Goal: Task Accomplishment & Management: Use online tool/utility

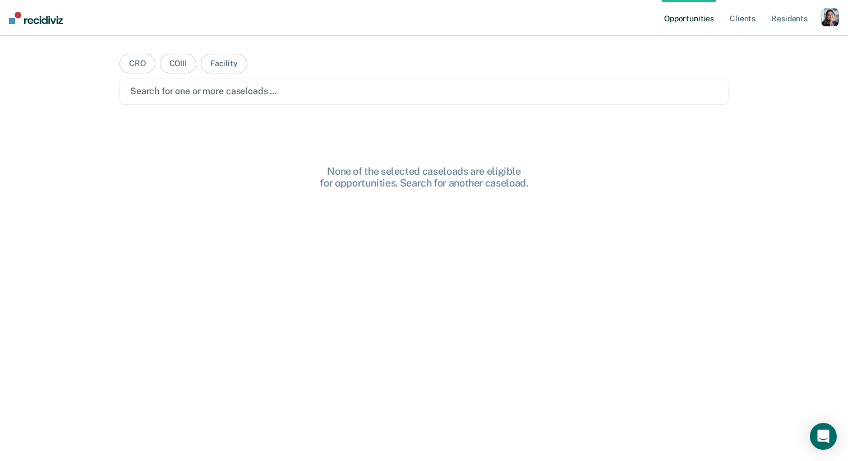
click at [827, 19] on div "button" at bounding box center [830, 17] width 18 height 18
click at [756, 46] on link "Profile" at bounding box center [784, 46] width 90 height 10
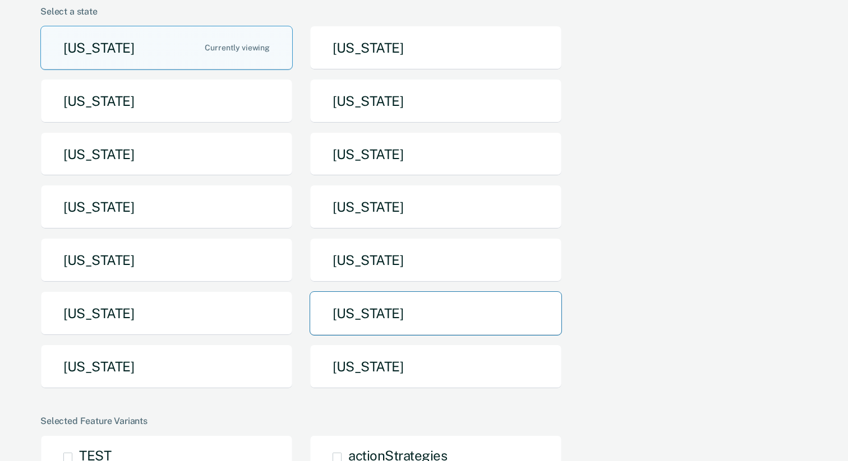
scroll to position [116, 0]
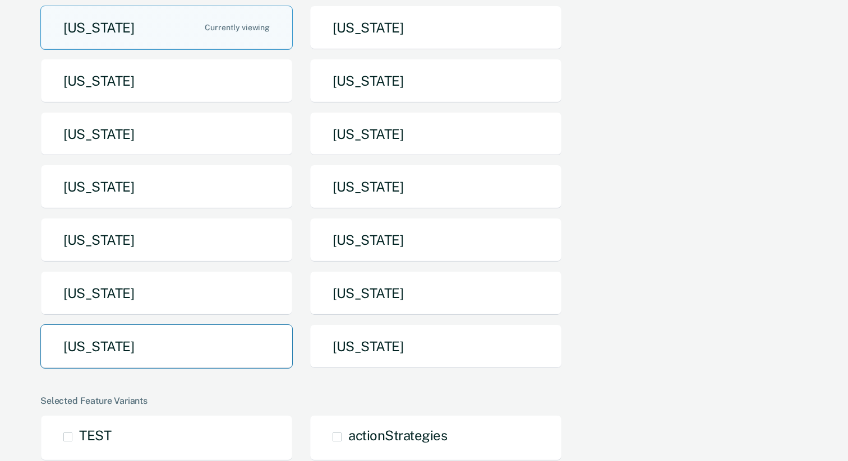
click at [256, 357] on button "[US_STATE]" at bounding box center [166, 347] width 252 height 44
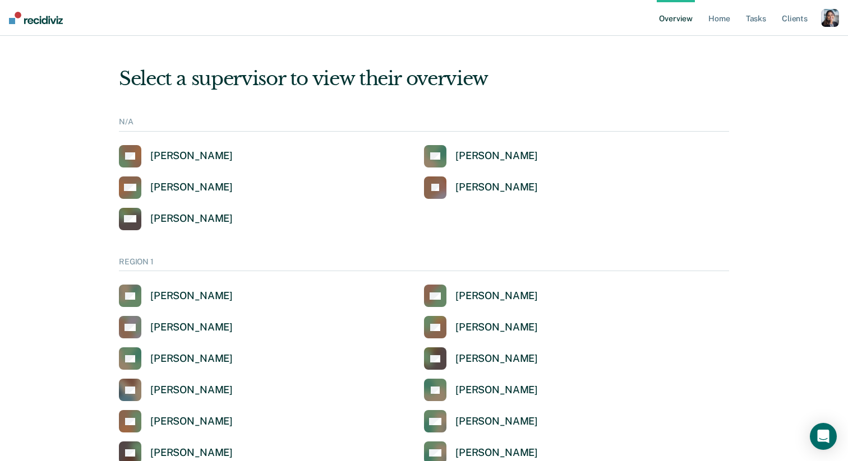
click at [830, 25] on div "button" at bounding box center [830, 18] width 18 height 18
click at [757, 42] on link "Profile" at bounding box center [784, 45] width 90 height 10
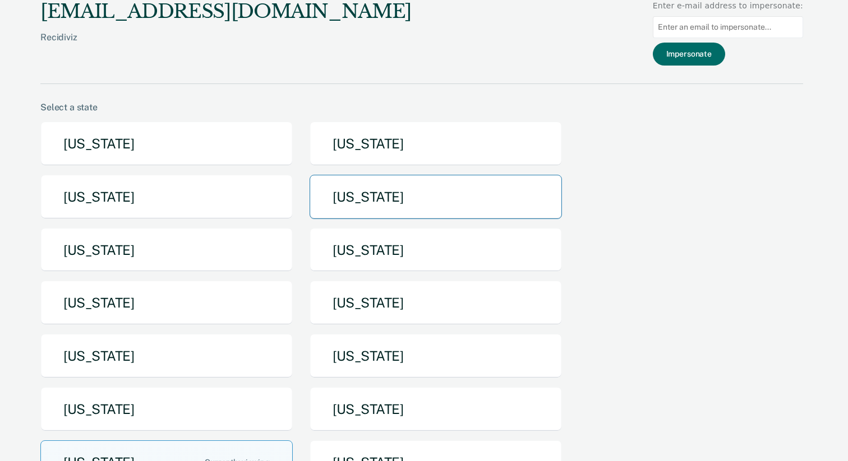
click at [384, 195] on button "Idaho" at bounding box center [435, 197] width 252 height 44
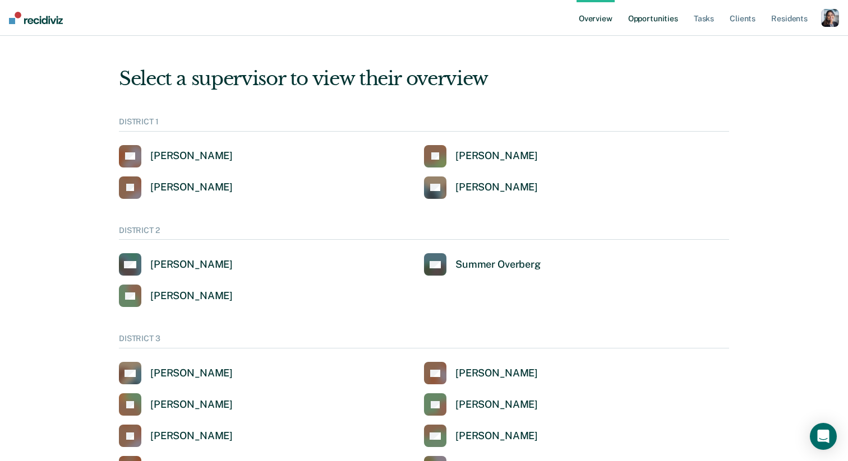
click at [649, 19] on link "Opportunities" at bounding box center [653, 18] width 54 height 36
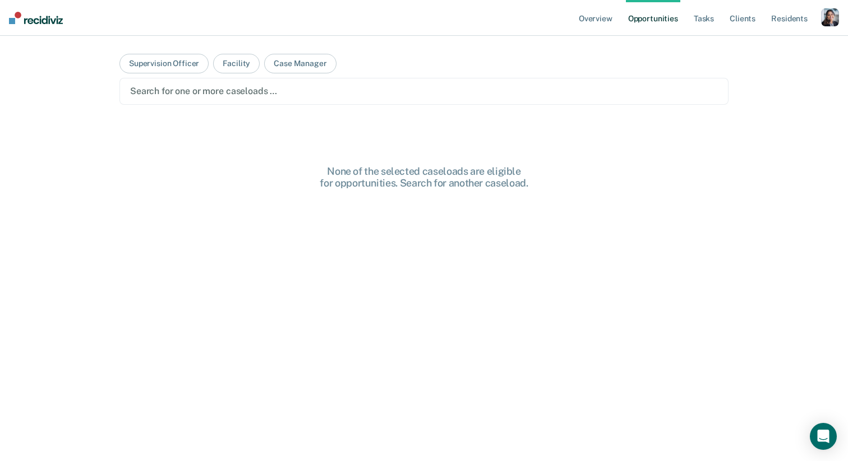
click at [466, 105] on main "Supervision Officer Facility Case Manager Search for one or more caseloads … No…" at bounding box center [424, 235] width 636 height 399
click at [454, 99] on div "Search for one or more caseloads …" at bounding box center [423, 91] width 609 height 27
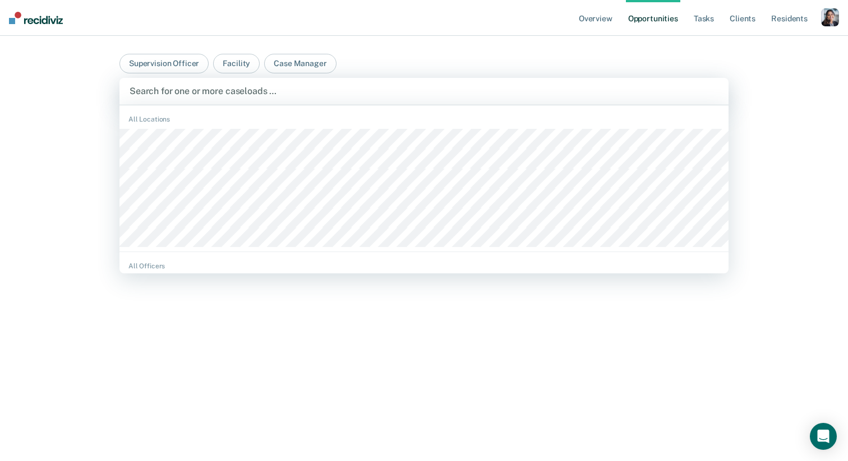
click at [294, 90] on div at bounding box center [424, 91] width 589 height 13
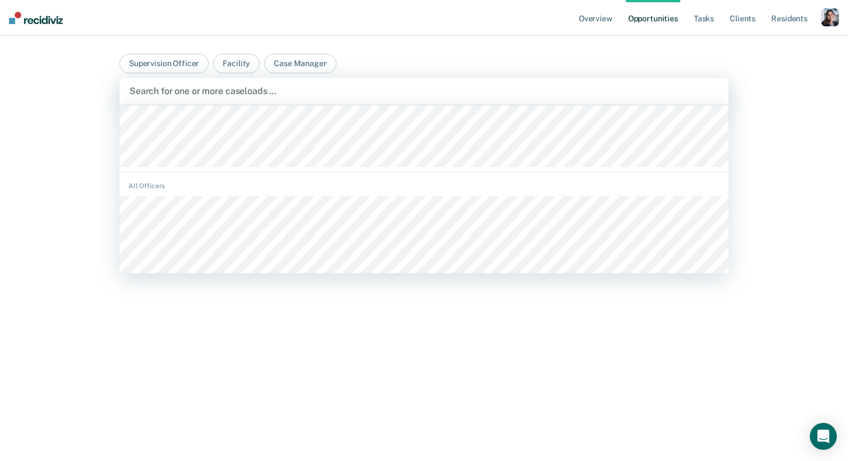
scroll to position [88, 0]
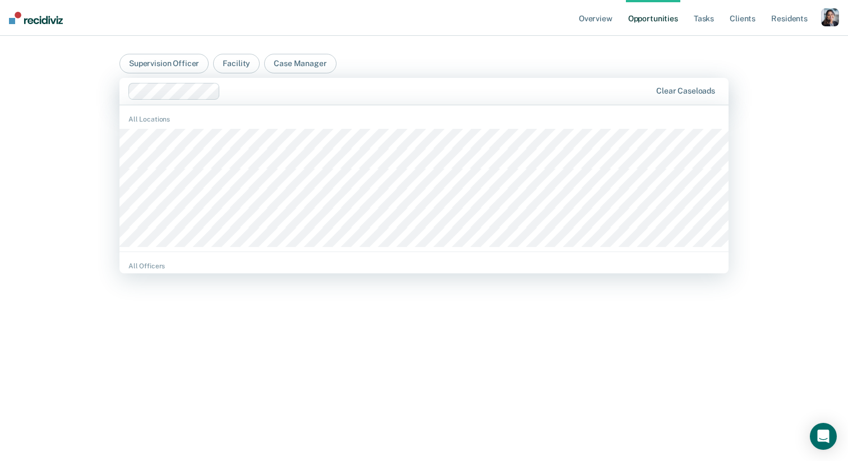
click at [300, 90] on div at bounding box center [438, 91] width 426 height 13
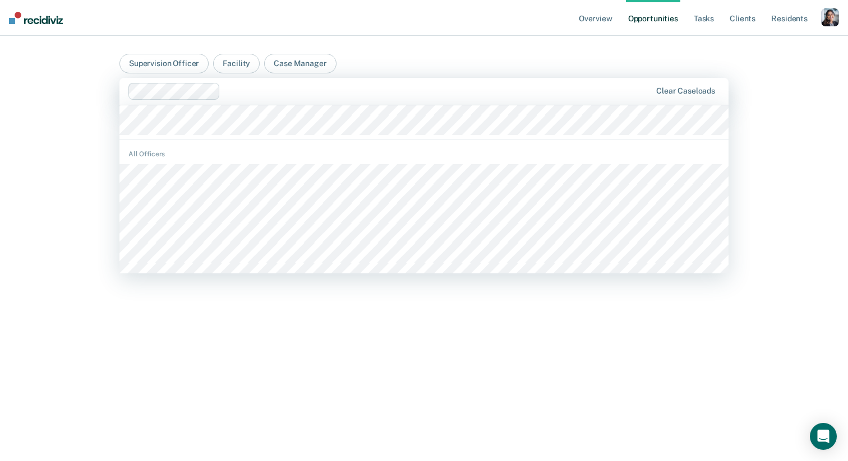
scroll to position [144, 0]
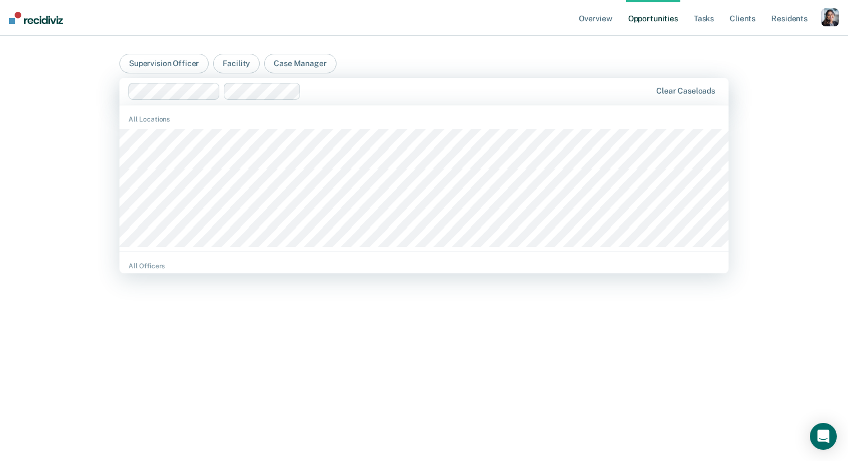
click at [329, 91] on div at bounding box center [478, 91] width 345 height 13
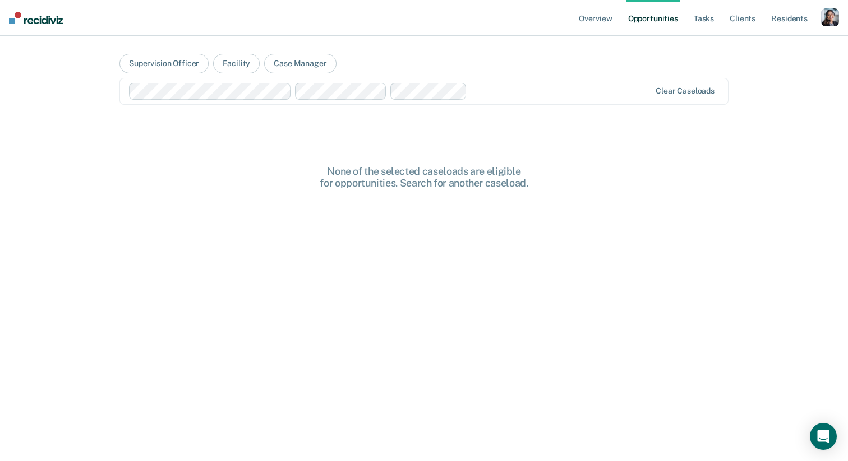
scroll to position [40, 0]
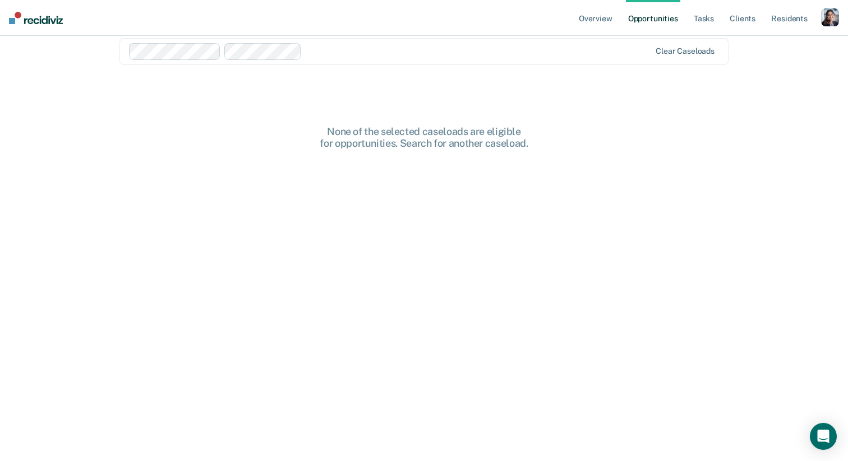
click at [400, 52] on div at bounding box center [478, 51] width 344 height 13
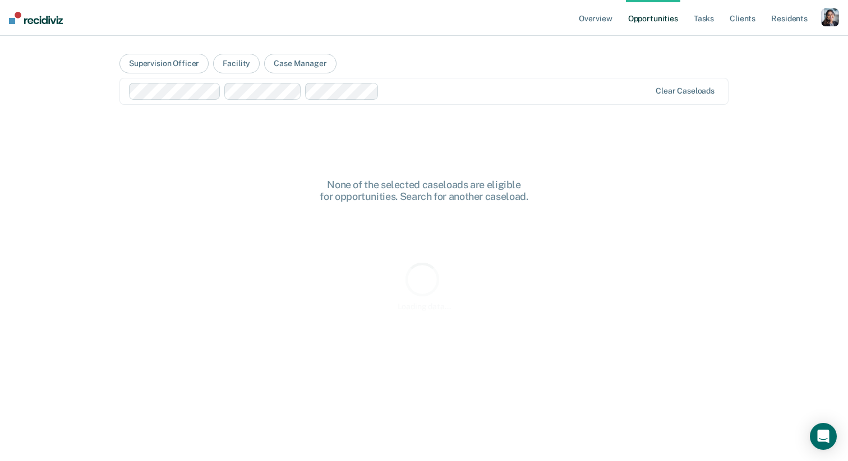
scroll to position [0, 0]
click at [411, 50] on main "Supervision Officer Facility Case Manager Clear caseloads None of the selected …" at bounding box center [424, 235] width 636 height 399
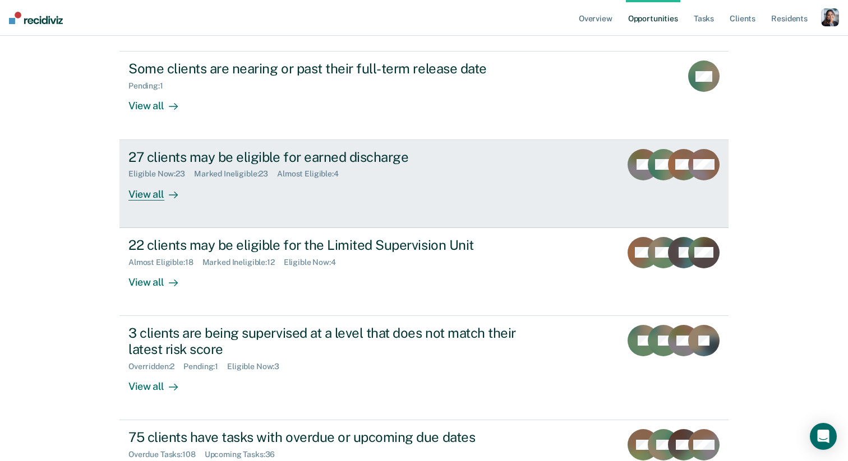
scroll to position [134, 0]
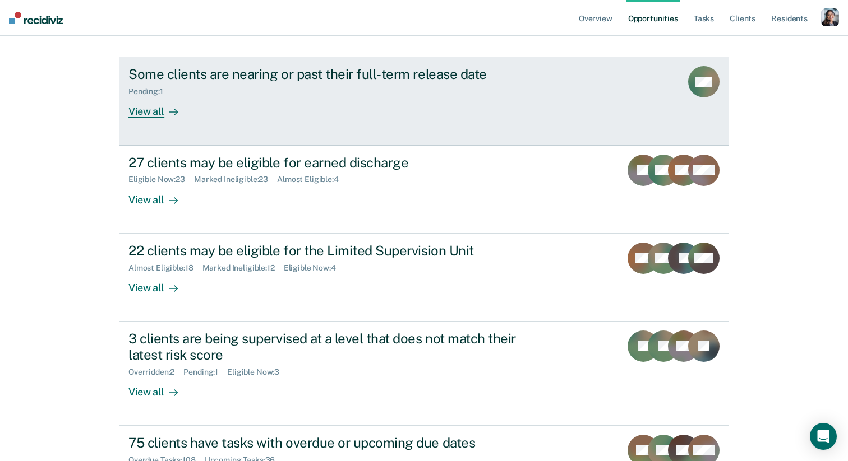
click at [160, 109] on div "View all" at bounding box center [159, 107] width 63 height 22
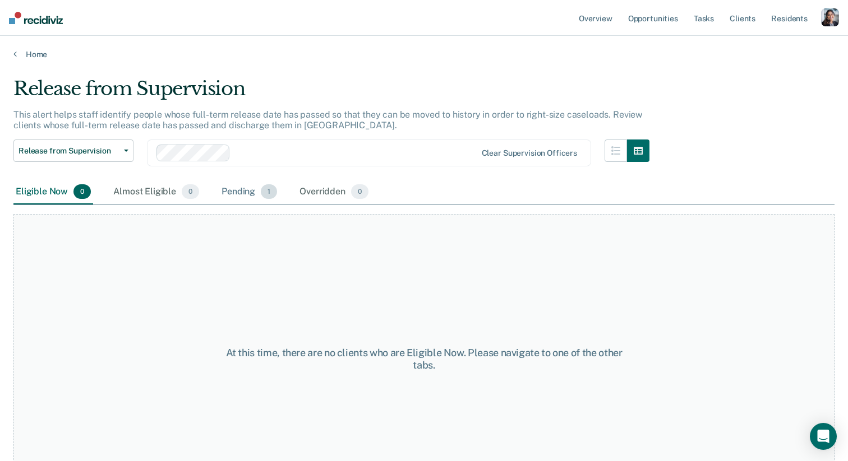
click at [263, 191] on span "1" at bounding box center [269, 191] width 16 height 15
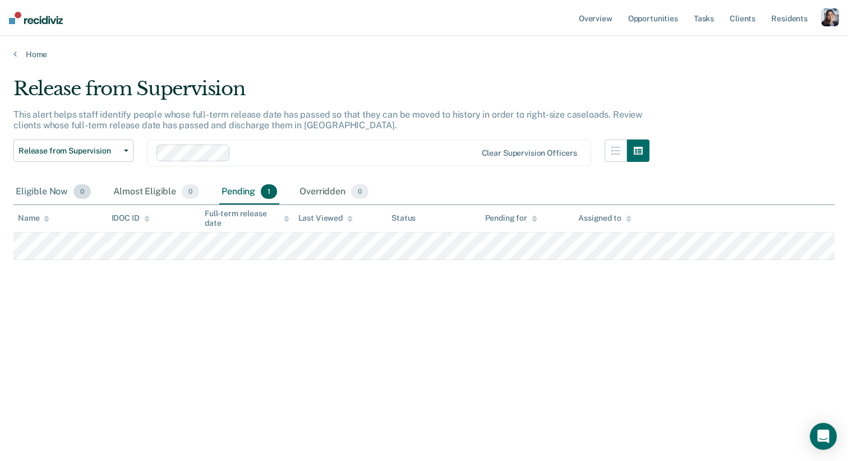
click at [53, 189] on div "Eligible Now 0" at bounding box center [53, 192] width 80 height 25
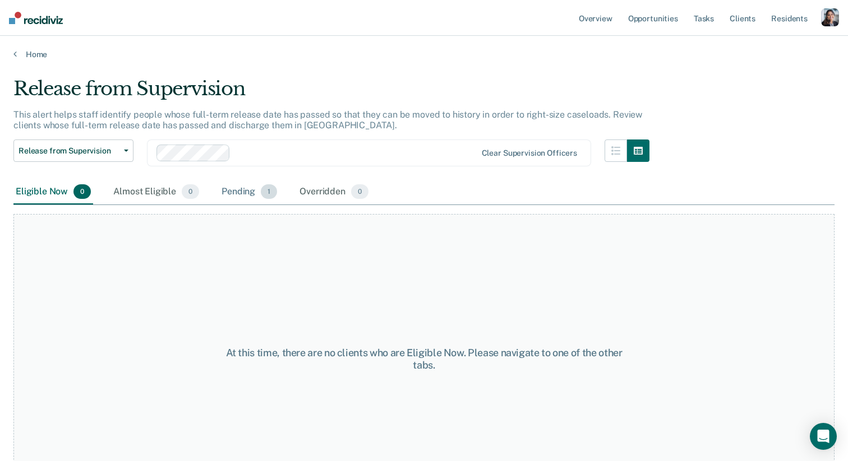
click at [237, 202] on div "Pending 1" at bounding box center [249, 192] width 60 height 25
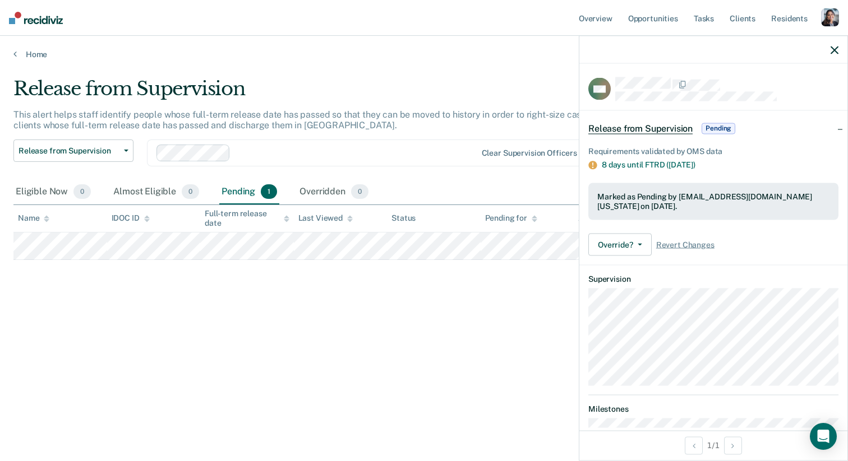
click at [833, 50] on icon "button" at bounding box center [834, 50] width 8 height 8
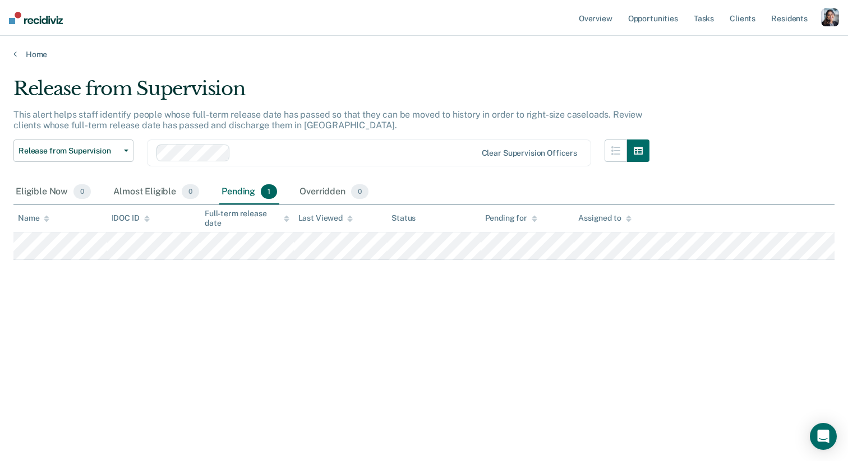
click at [363, 280] on div "Release from Supervision This alert helps staff identify people whose full-term…" at bounding box center [423, 227] width 821 height 300
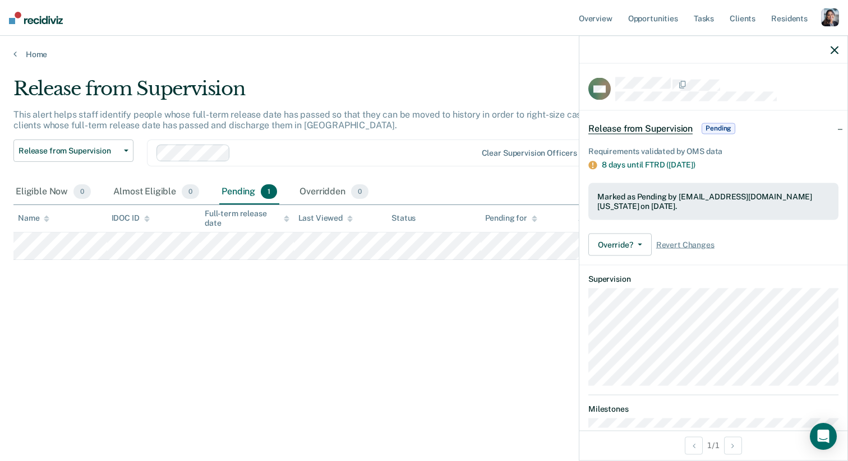
click at [833, 53] on icon "button" at bounding box center [834, 50] width 8 height 8
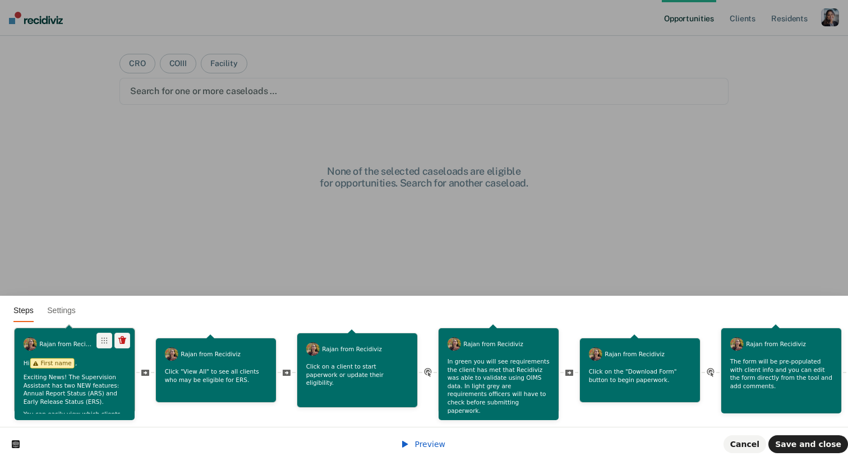
click at [44, 390] on p "Exciting News! The Supervision Assistant has two NEW features: Annual Report St…" at bounding box center [75, 390] width 103 height 33
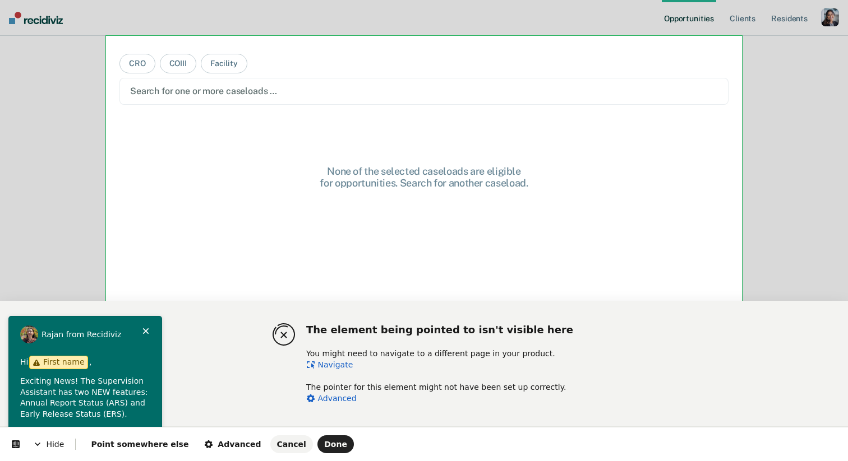
click at [337, 366] on link "Navigate" at bounding box center [329, 364] width 47 height 9
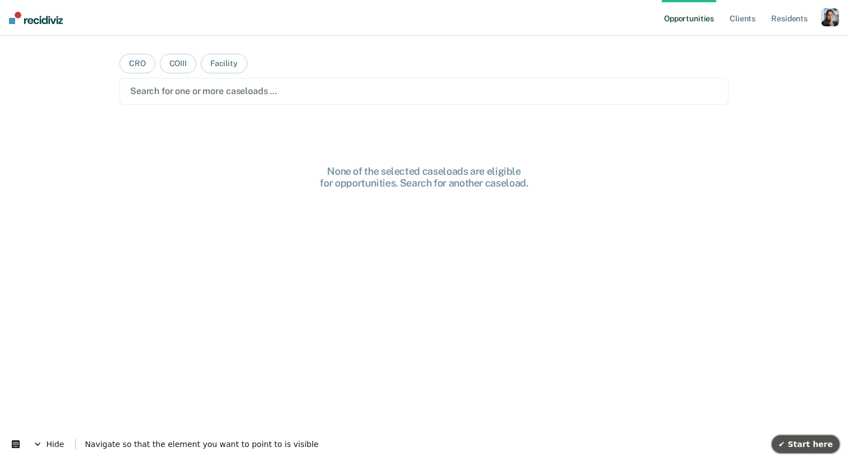
click at [801, 443] on span "✔ Start here" at bounding box center [805, 444] width 54 height 9
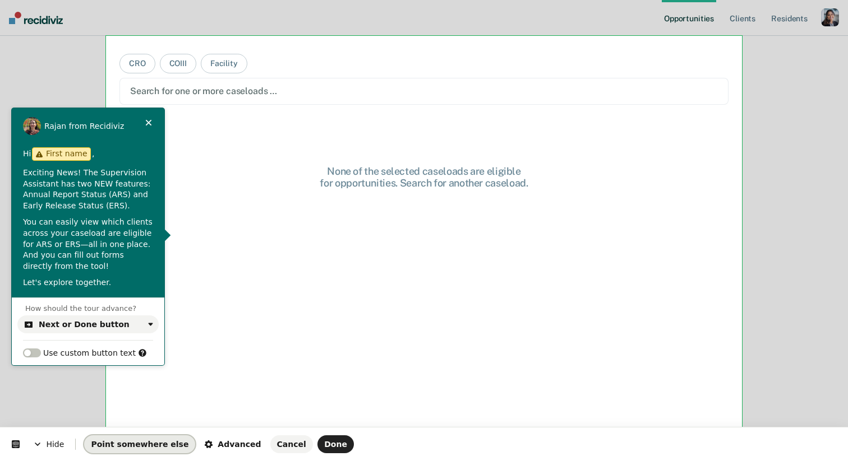
click at [139, 446] on span "Point somewhere else" at bounding box center [140, 444] width 98 height 9
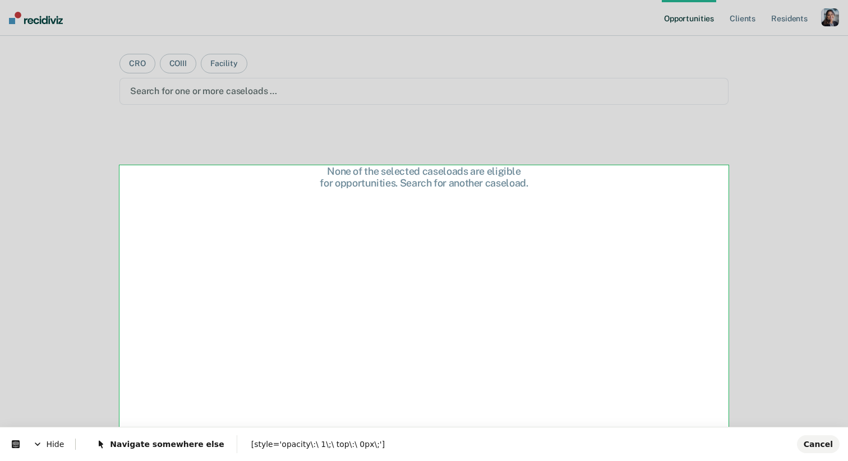
click at [290, 227] on body "Looks like you’re using Internet Explorer 11. For faster loading and a better e…" at bounding box center [424, 230] width 848 height 461
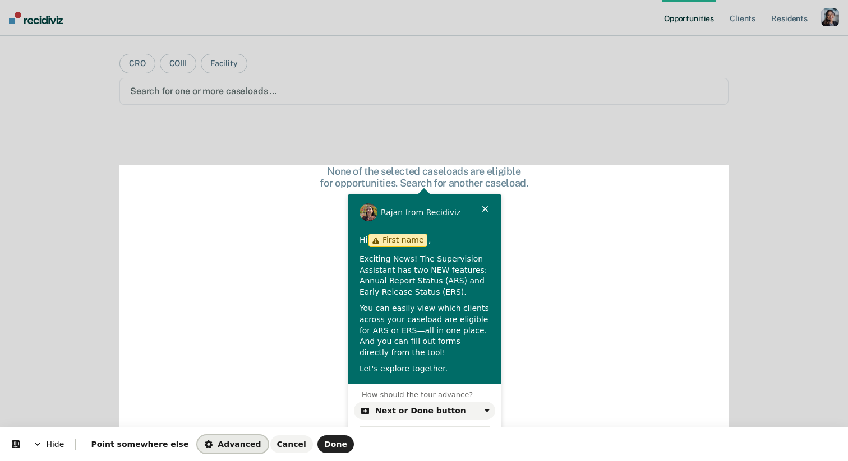
click at [204, 448] on span "Advanced" at bounding box center [232, 444] width 57 height 9
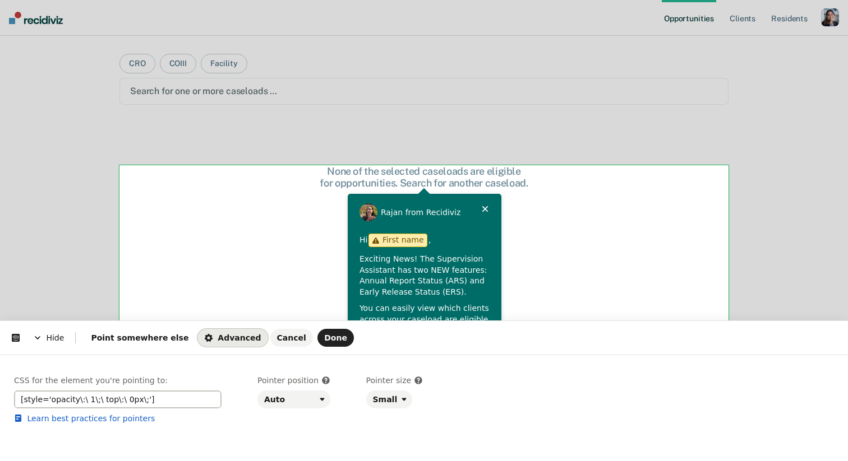
drag, startPoint x: 154, startPoint y: 403, endPoint x: 0, endPoint y: 403, distance: 153.6
click at [0, 403] on div "CSS for the element you're pointing to: [style='opacity\:\ 1\;\ top\:\ 0px\;'] …" at bounding box center [424, 408] width 848 height 107
click at [184, 400] on input "[style='opacity\:\ 1\;\ top\:\ 0px\;']" at bounding box center [117, 400] width 207 height 18
drag, startPoint x: 184, startPoint y: 403, endPoint x: 14, endPoint y: 401, distance: 169.9
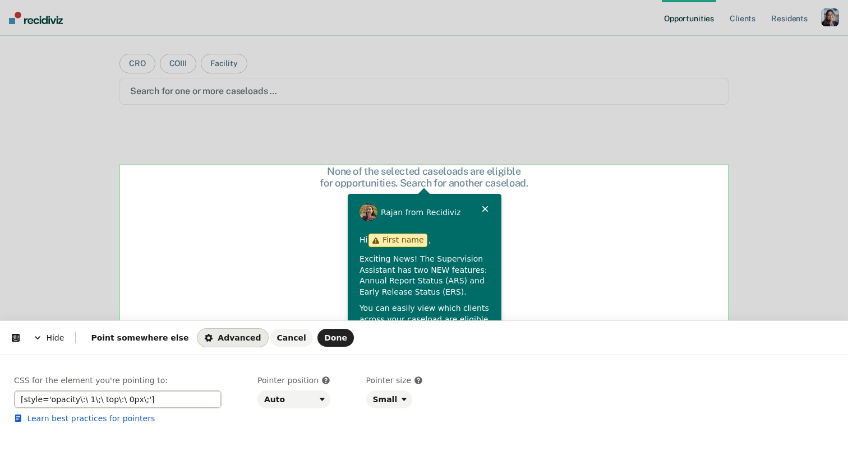
click at [14, 401] on input "[style='opacity\:\ 1\;\ top\:\ 0px\;']" at bounding box center [117, 400] width 207 height 18
